Goal: Information Seeking & Learning: Learn about a topic

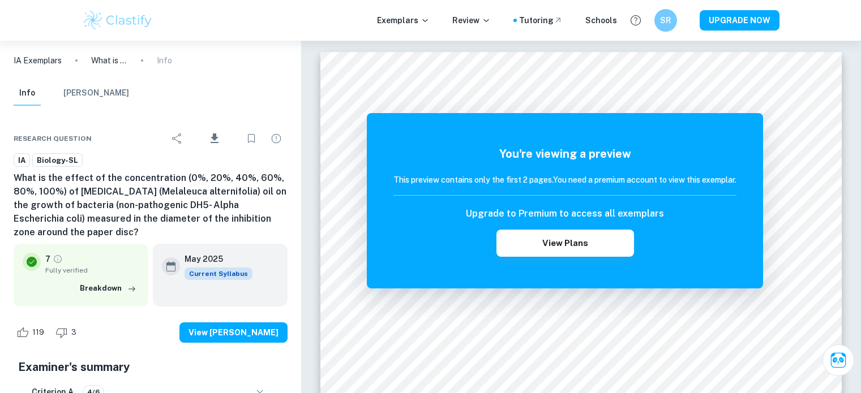
scroll to position [1217, 0]
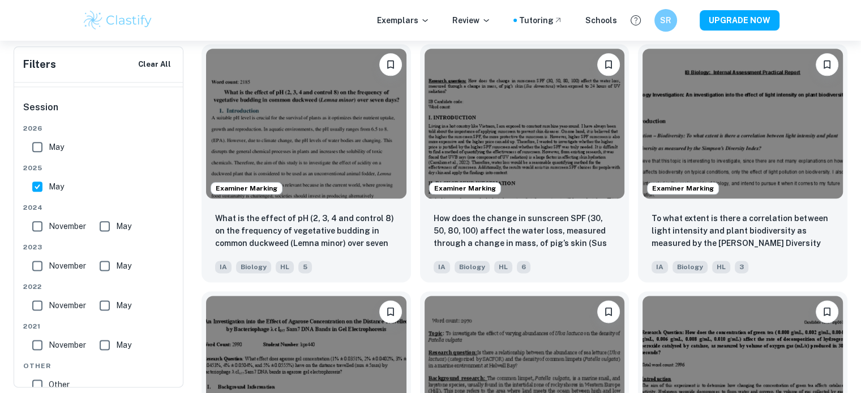
scroll to position [1385, 0]
click at [598, 153] on img at bounding box center [524, 123] width 200 height 150
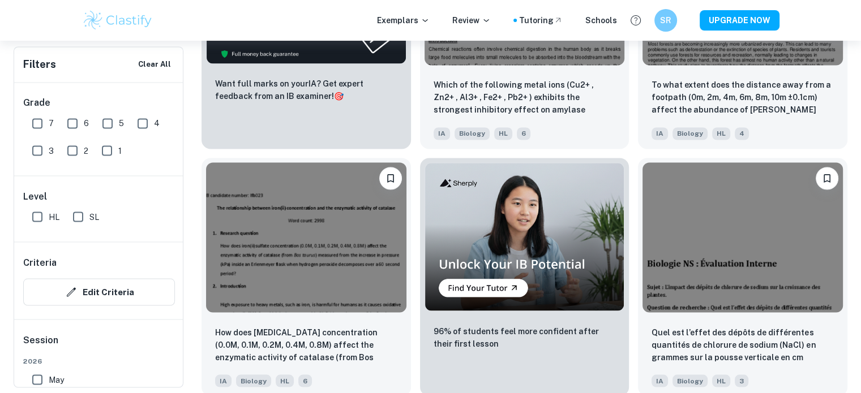
scroll to position [2017, 0]
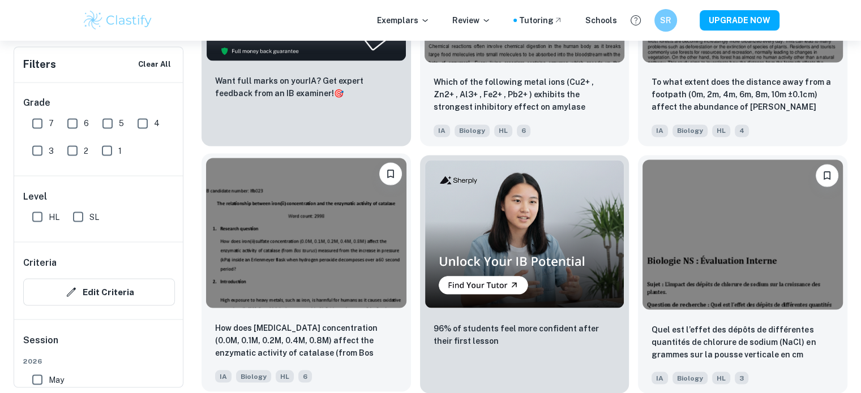
click at [360, 221] on img at bounding box center [306, 233] width 200 height 150
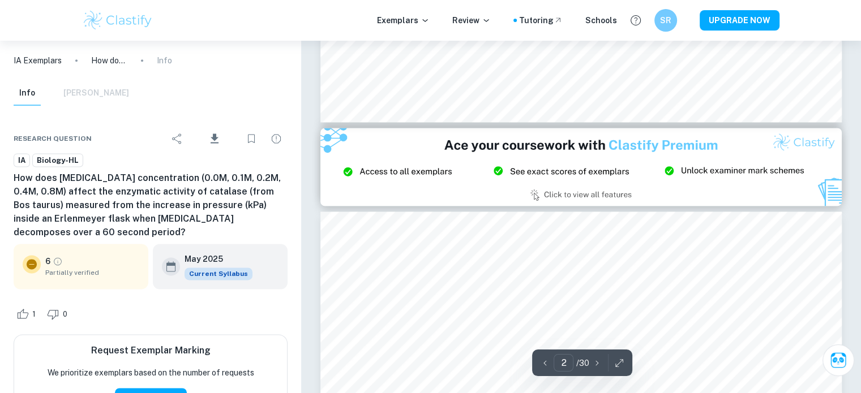
scroll to position [1498, 0]
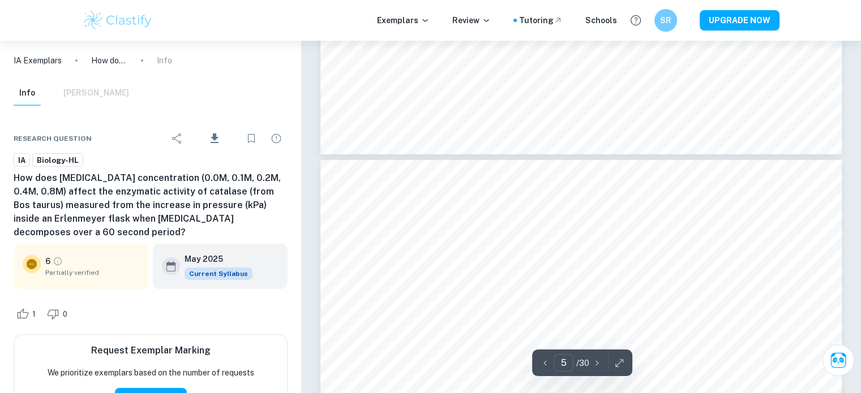
type input "6"
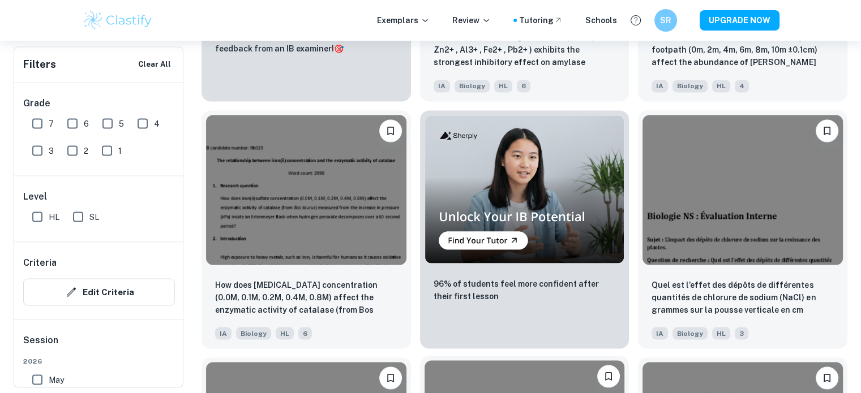
scroll to position [2100, 0]
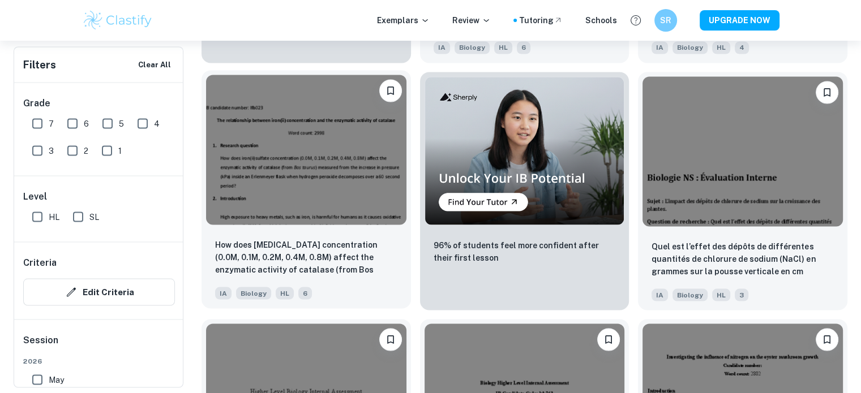
click at [290, 183] on img at bounding box center [306, 150] width 200 height 150
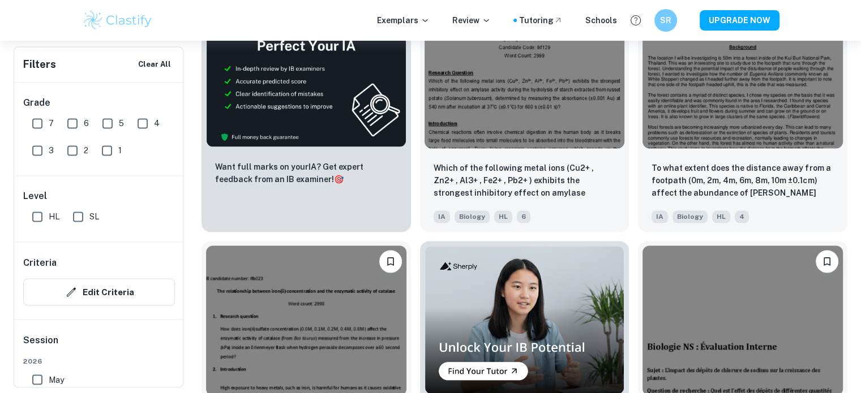
scroll to position [1921, 0]
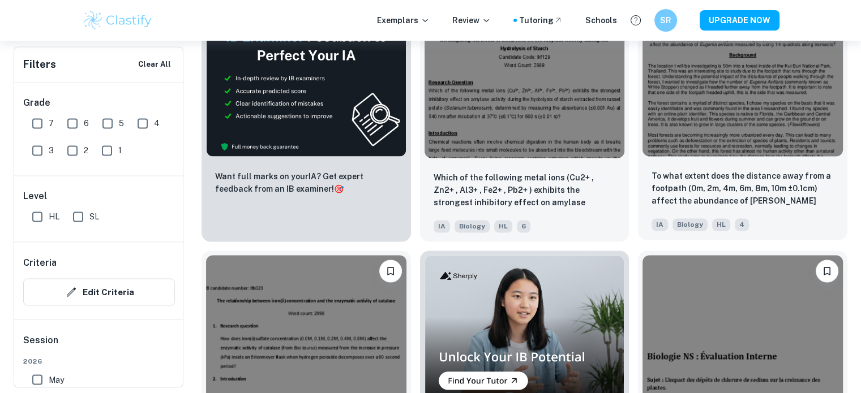
click at [729, 169] on div "To what extent does the distance away from a footpath (0m, 2m, 4m, 6m, 8m, 10m …" at bounding box center [742, 200] width 209 height 79
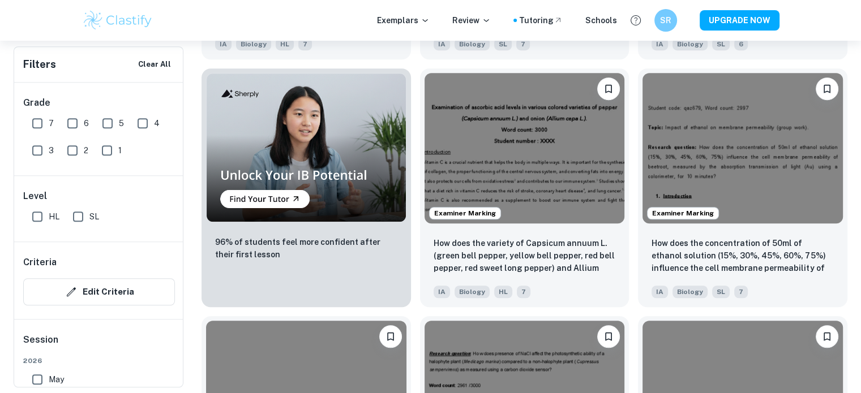
scroll to position [865, 0]
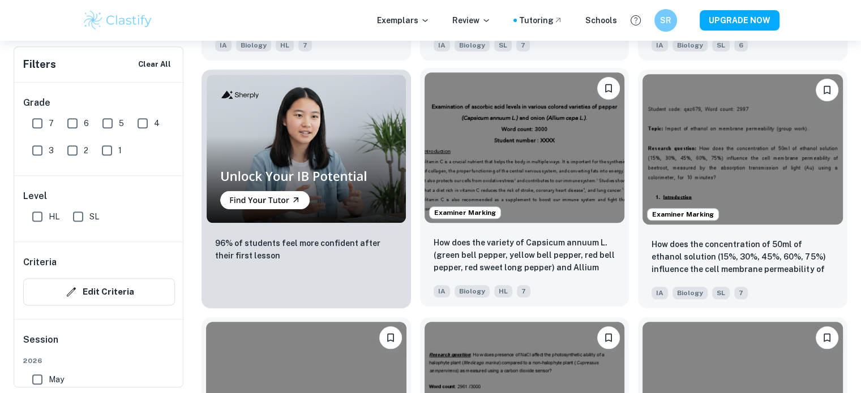
click at [532, 185] on img at bounding box center [524, 147] width 200 height 150
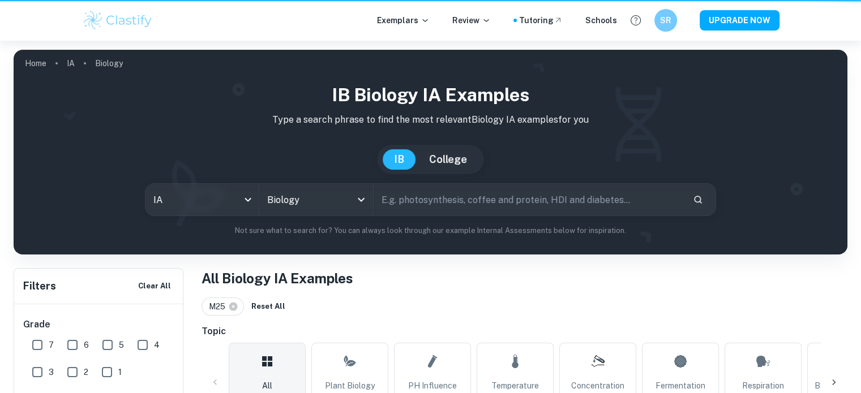
scroll to position [865, 0]
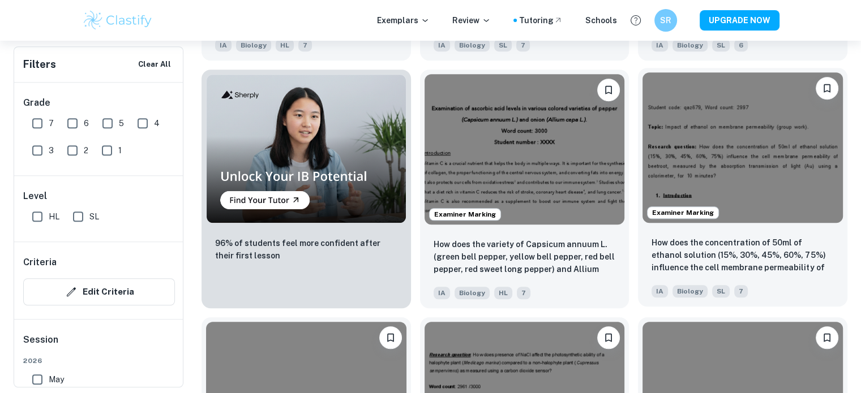
click at [719, 174] on img at bounding box center [742, 147] width 200 height 150
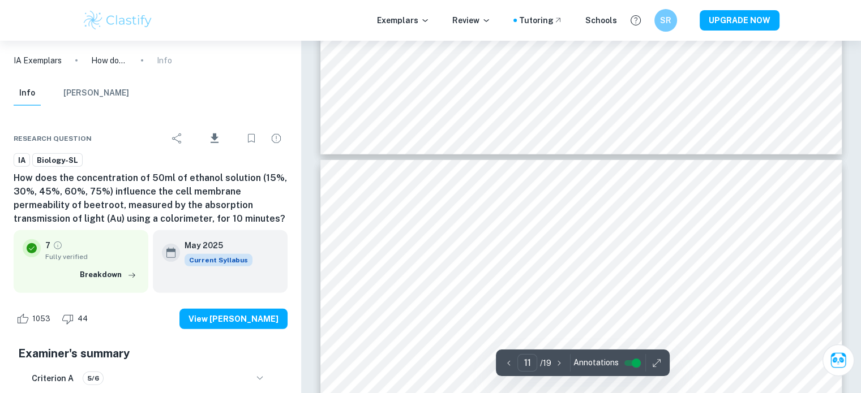
scroll to position [7569, 0]
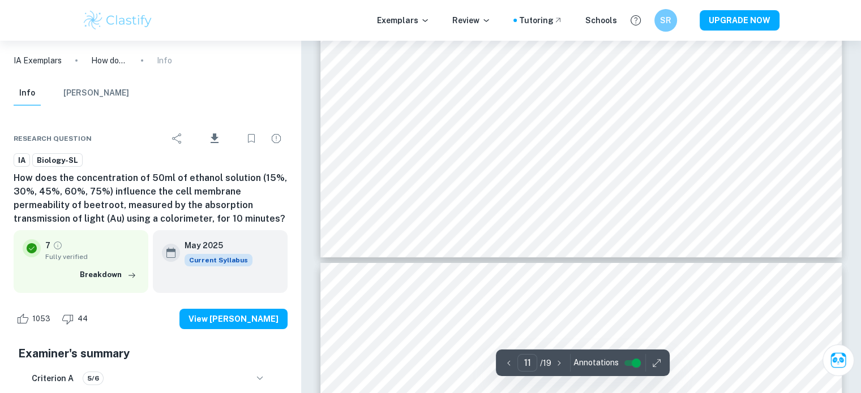
type input "12"
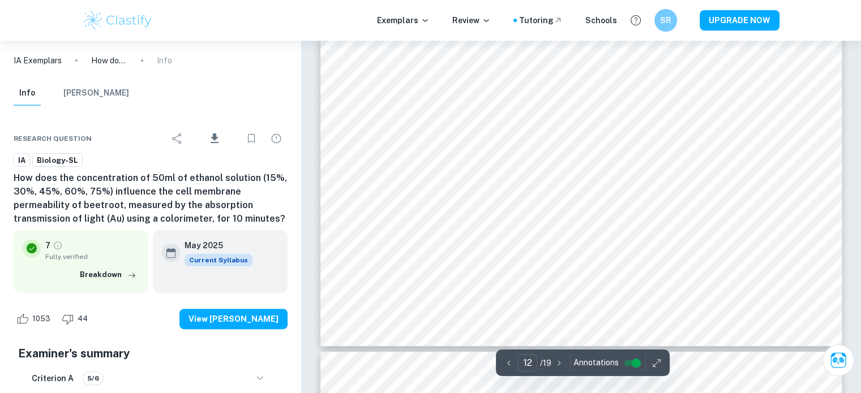
scroll to position [8882, 0]
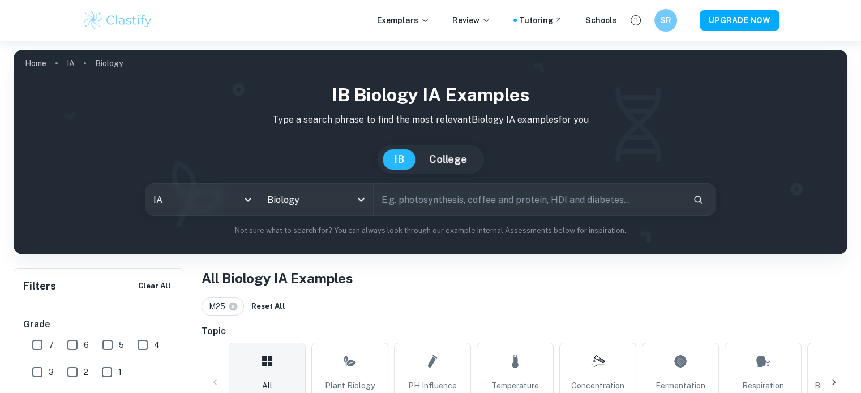
click at [420, 200] on input "text" at bounding box center [528, 200] width 310 height 32
type input "osmosis"
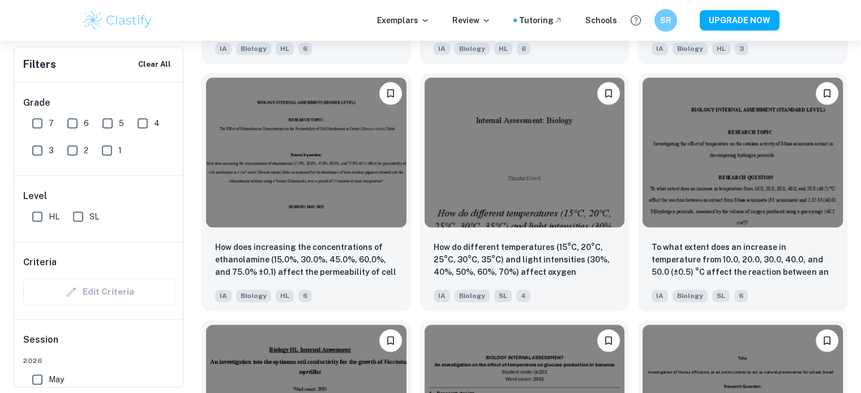
scroll to position [1356, 0]
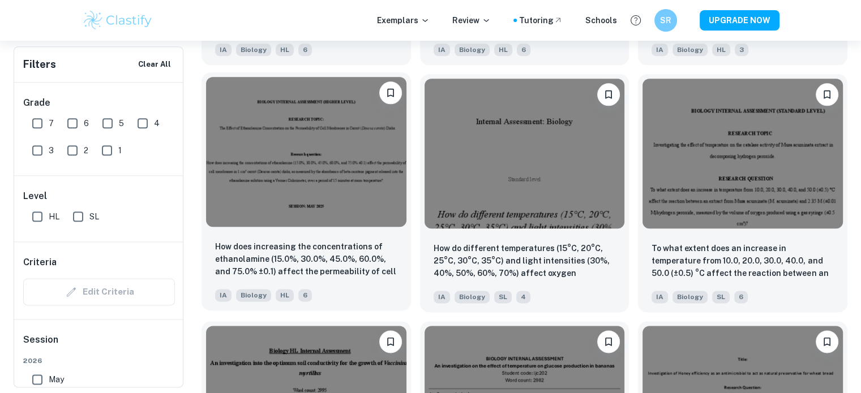
click at [367, 174] on img at bounding box center [306, 152] width 200 height 150
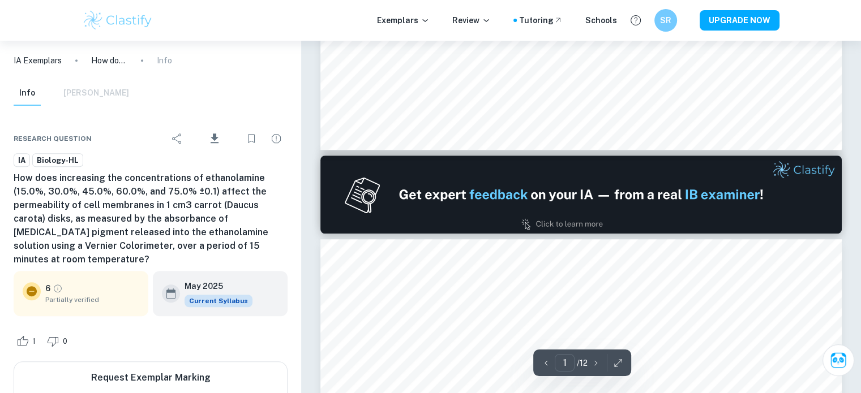
scroll to position [708, 0]
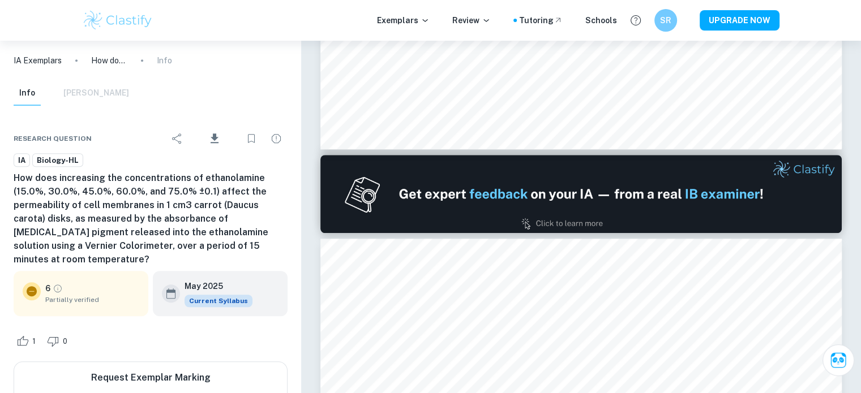
type input "2"
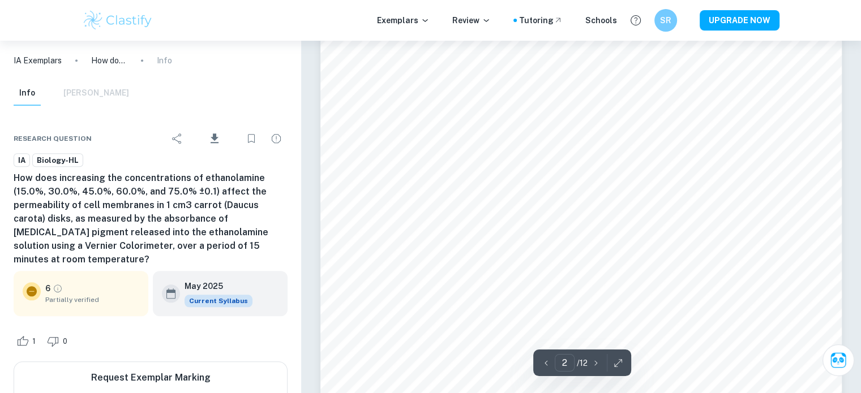
scroll to position [1193, 0]
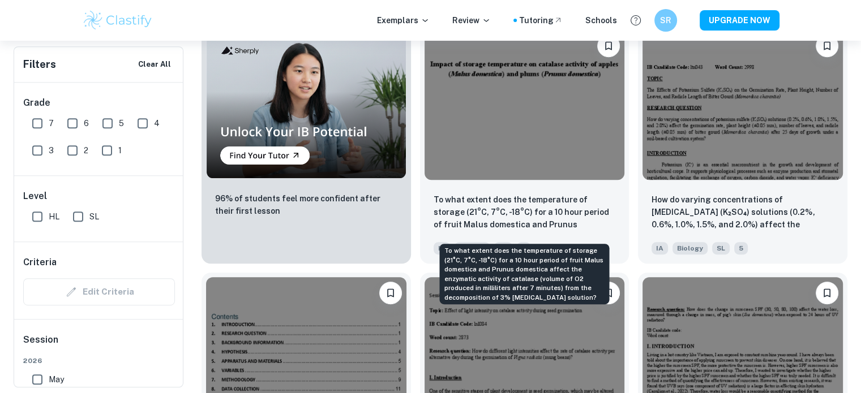
scroll to position [4867, 0]
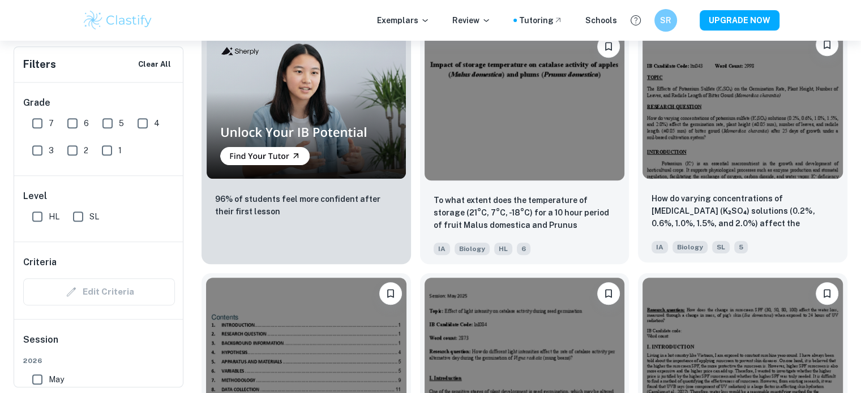
click at [720, 165] on img at bounding box center [742, 104] width 200 height 150
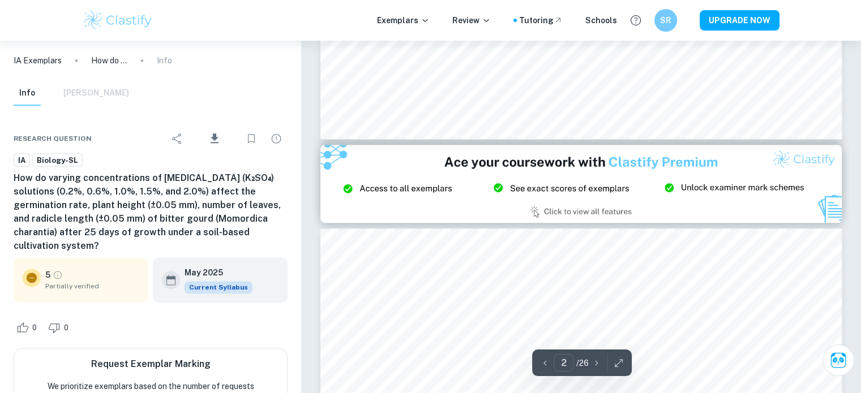
scroll to position [1351, 0]
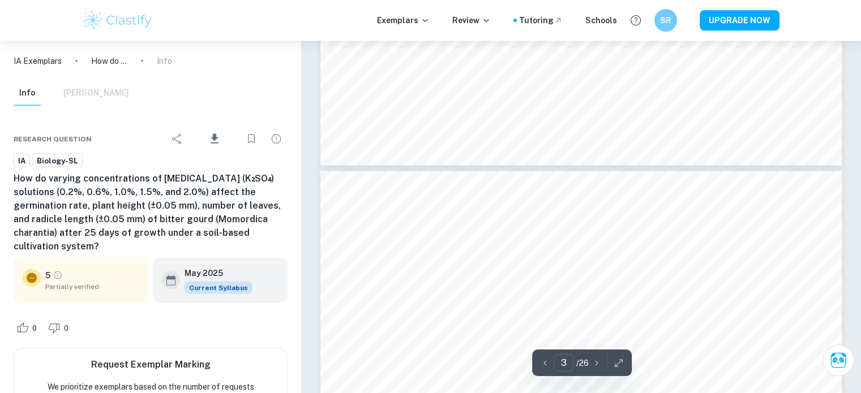
type input "4"
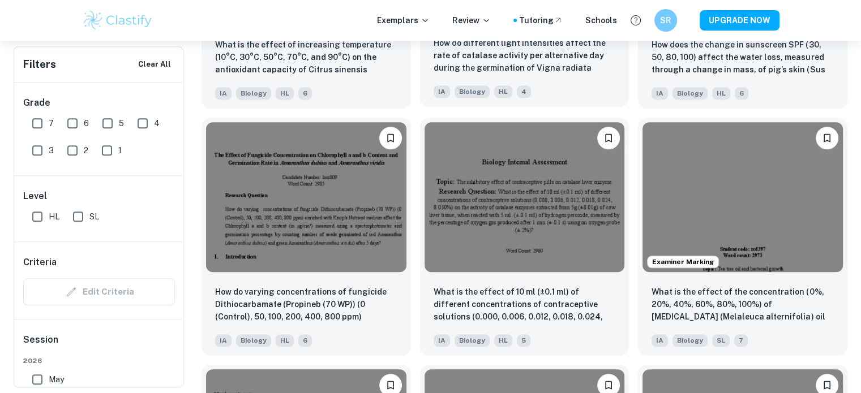
scroll to position [5300, 0]
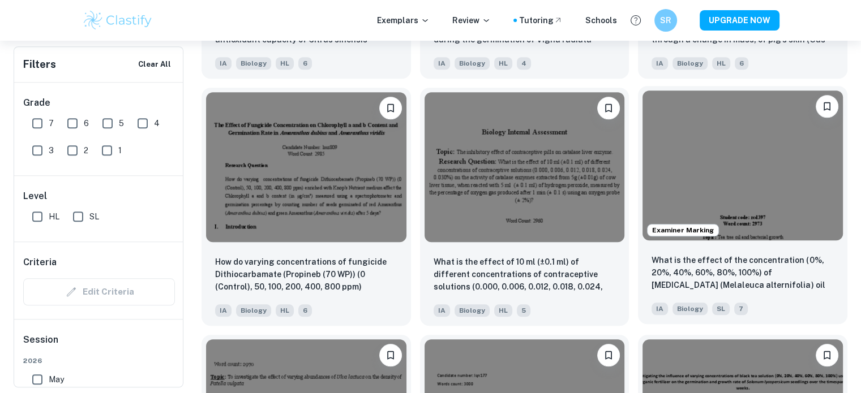
click at [713, 190] on img at bounding box center [742, 166] width 200 height 150
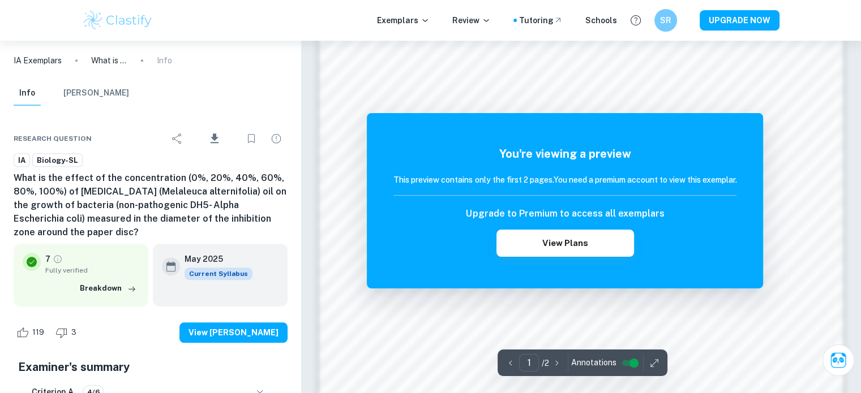
scroll to position [1217, 0]
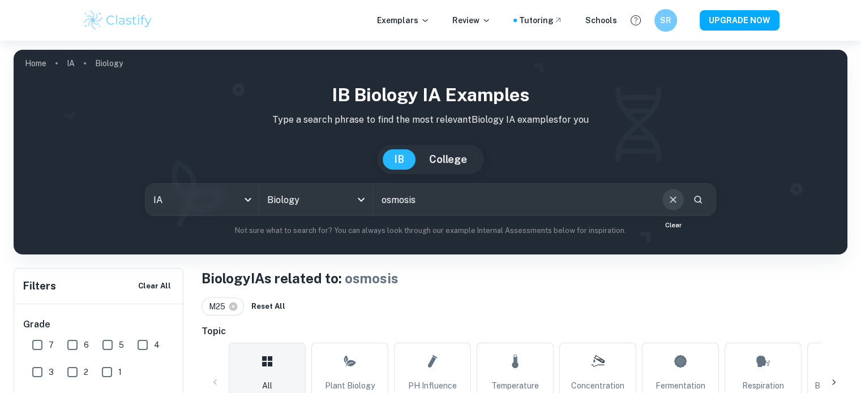
click at [670, 191] on button "Clear" at bounding box center [672, 199] width 21 height 21
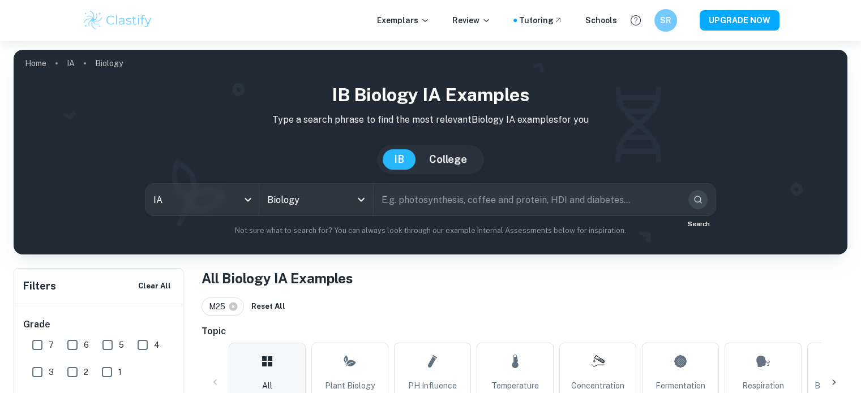
click at [692, 201] on icon "Search" at bounding box center [697, 200] width 10 height 10
click at [270, 308] on button "Reset All" at bounding box center [268, 306] width 40 height 17
checkbox input "false"
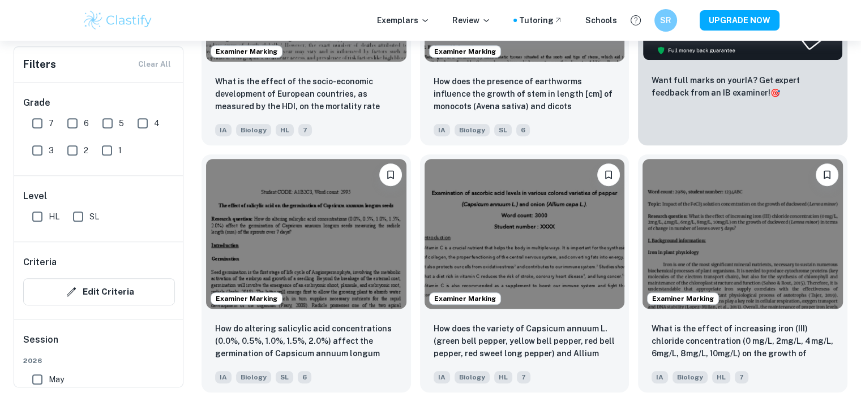
scroll to position [523, 0]
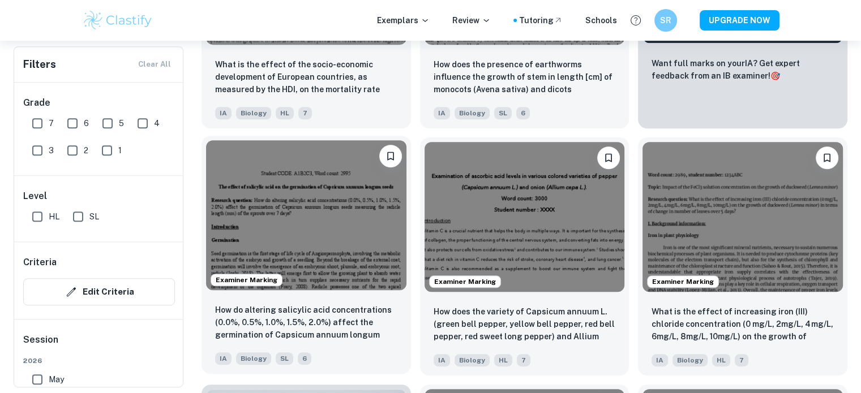
click at [364, 279] on img at bounding box center [306, 215] width 200 height 150
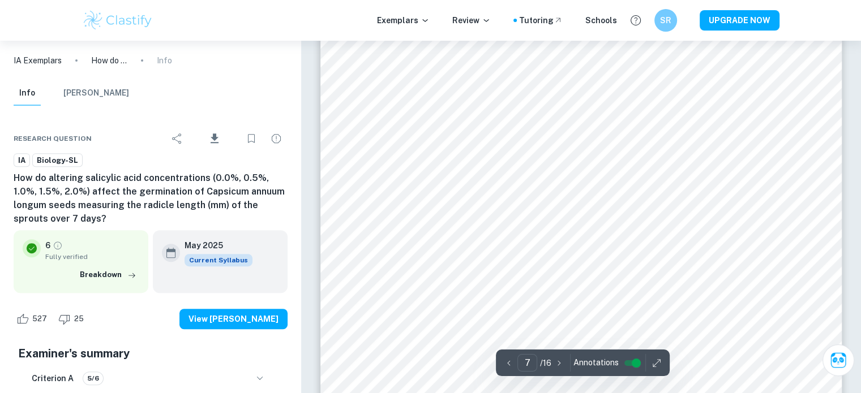
scroll to position [4750, 0]
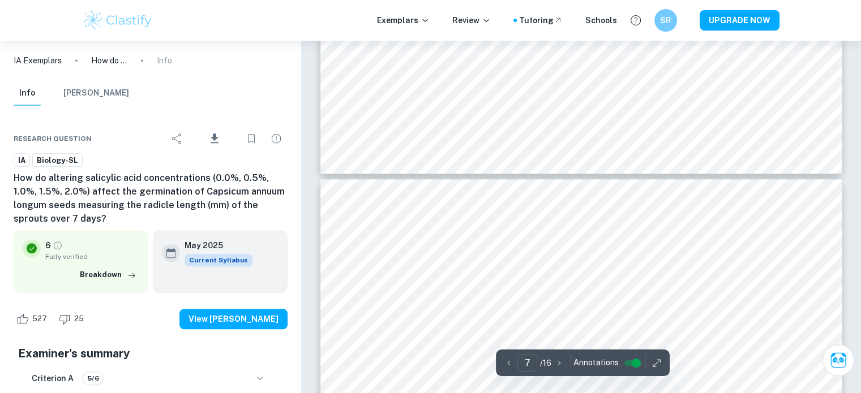
type input "8"
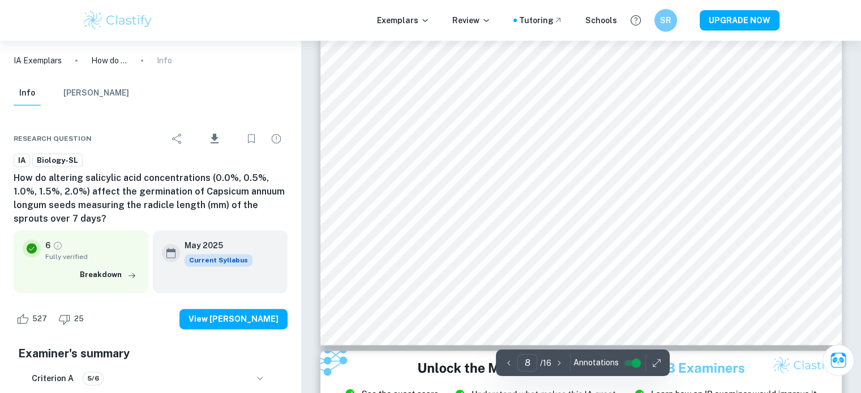
scroll to position [5827, 0]
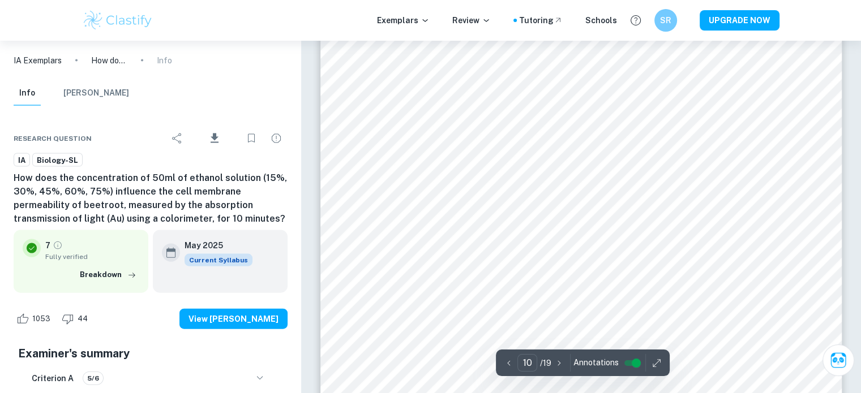
scroll to position [6733, 0]
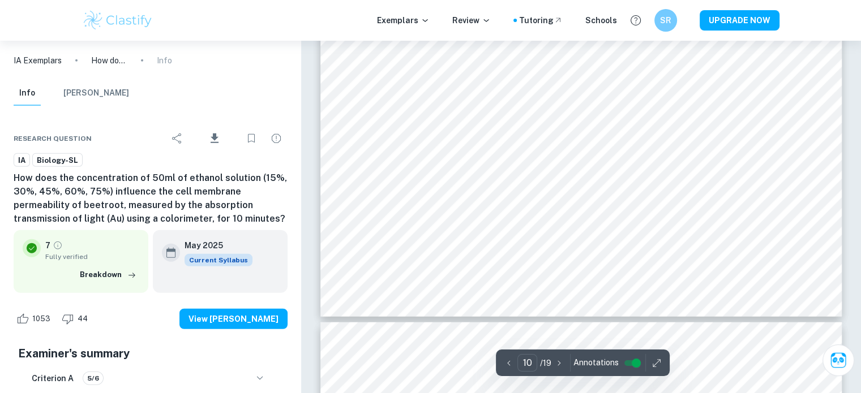
type input "11"
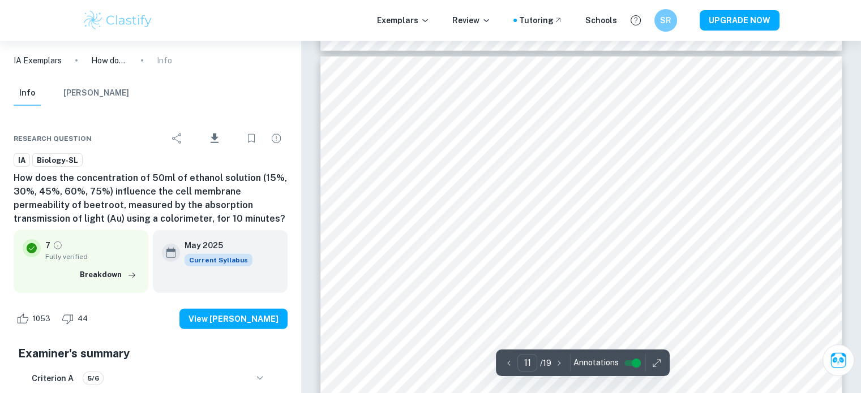
scroll to position [7432, 0]
